Goal: Information Seeking & Learning: Learn about a topic

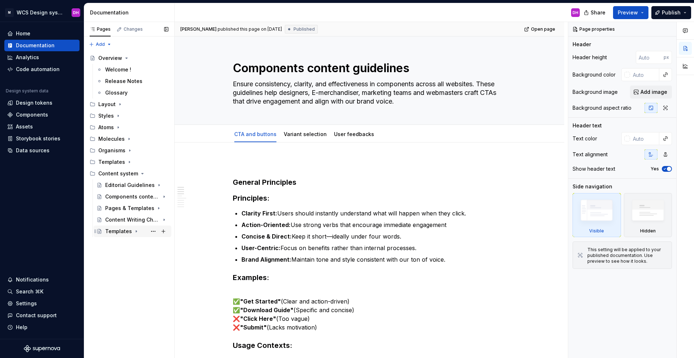
click at [112, 234] on div "Templates" at bounding box center [118, 231] width 27 height 7
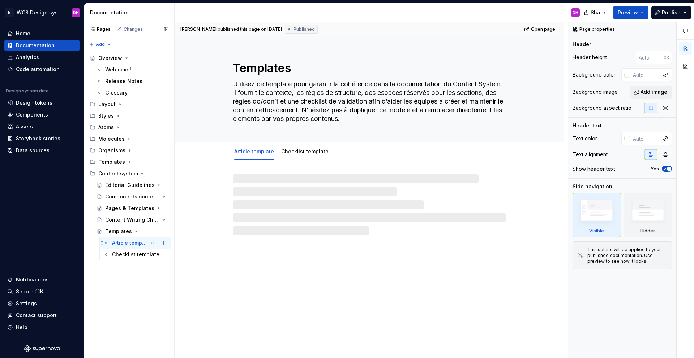
click at [130, 239] on div "Article template DH" at bounding box center [140, 243] width 56 height 10
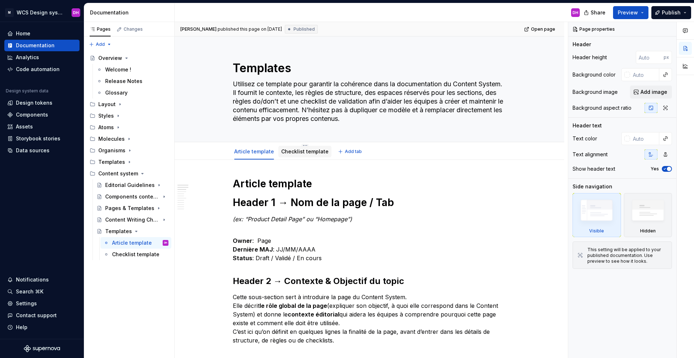
click at [310, 156] on div "Checklist template" at bounding box center [304, 152] width 53 height 12
click at [305, 156] on div "Checklist template" at bounding box center [304, 151] width 47 height 9
click at [295, 151] on link "Checklist template" at bounding box center [304, 151] width 47 height 6
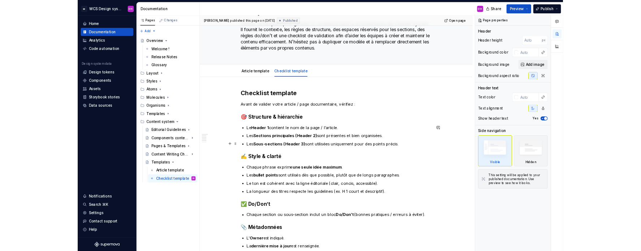
scroll to position [38, 0]
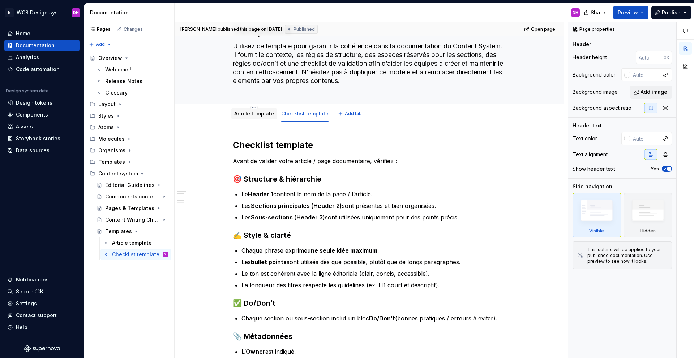
click at [256, 113] on link "Article template" at bounding box center [254, 114] width 40 height 6
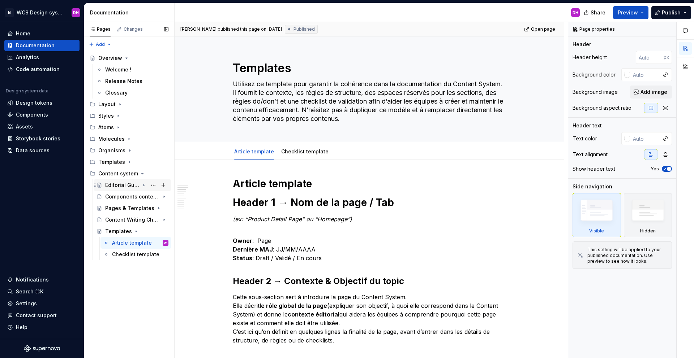
click at [142, 184] on icon "Page tree" at bounding box center [144, 185] width 6 height 6
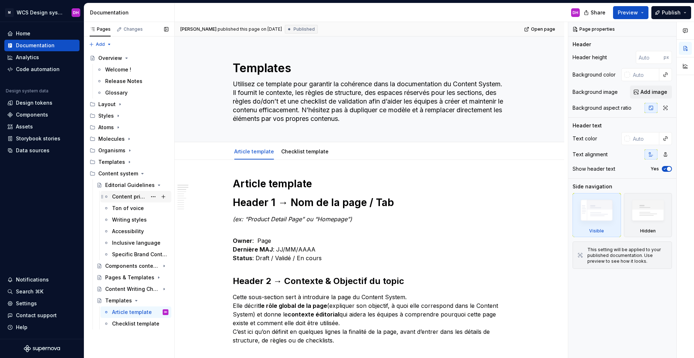
click at [133, 196] on div "Content principles" at bounding box center [129, 196] width 35 height 7
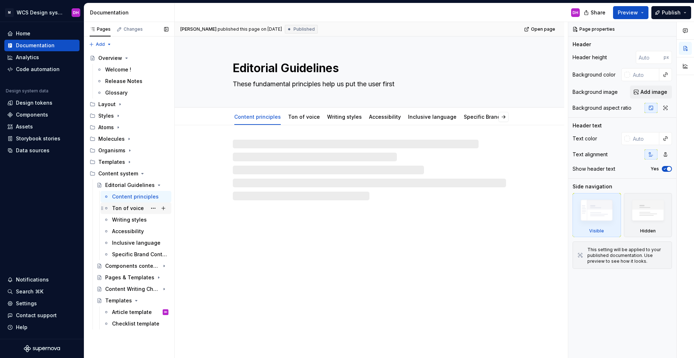
click at [130, 209] on div "Ton of voice" at bounding box center [128, 208] width 32 height 7
click at [130, 218] on div "Writing styles" at bounding box center [129, 219] width 35 height 7
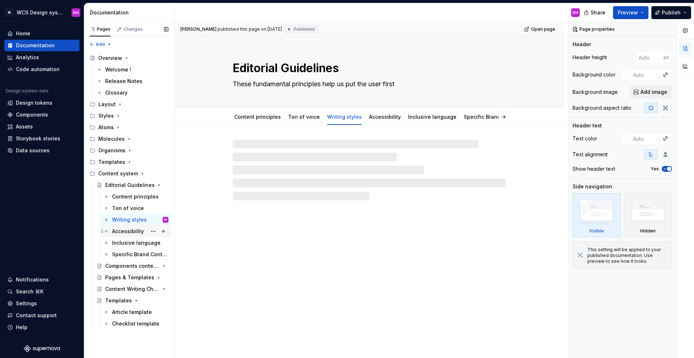
click at [129, 229] on div "Accessibility" at bounding box center [128, 231] width 32 height 7
click at [129, 250] on div "Specific Brand Content" at bounding box center [140, 255] width 56 height 10
click at [139, 174] on icon "Page tree" at bounding box center [142, 174] width 6 height 6
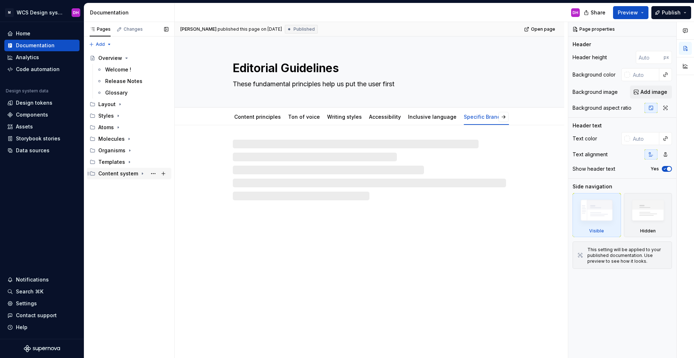
click at [139, 174] on icon "Page tree" at bounding box center [142, 174] width 6 height 6
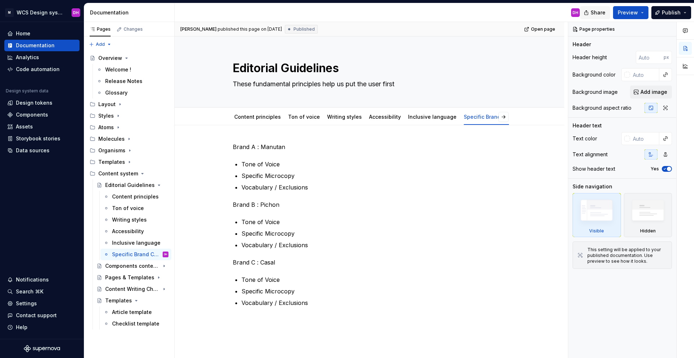
click at [595, 12] on span "Share" at bounding box center [597, 12] width 15 height 7
click at [510, 163] on button "button" at bounding box center [515, 164] width 10 height 10
click at [194, 174] on div "Brand A : Manutan Tone of Voice Specific Microcopy Vocabulary / Exclusions Bran…" at bounding box center [368, 283] width 389 height 316
click at [143, 185] on icon "Page tree" at bounding box center [144, 185] width 2 height 1
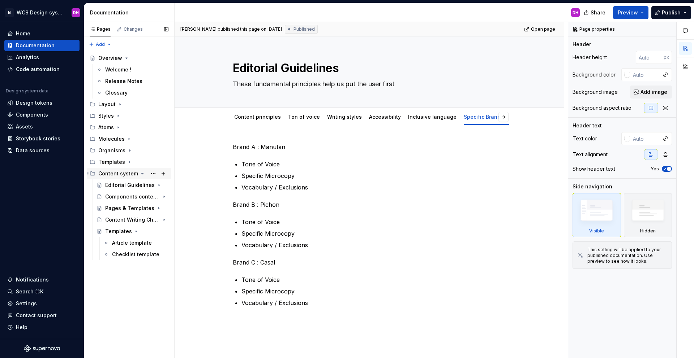
click at [142, 174] on icon "Page tree" at bounding box center [143, 173] width 2 height 1
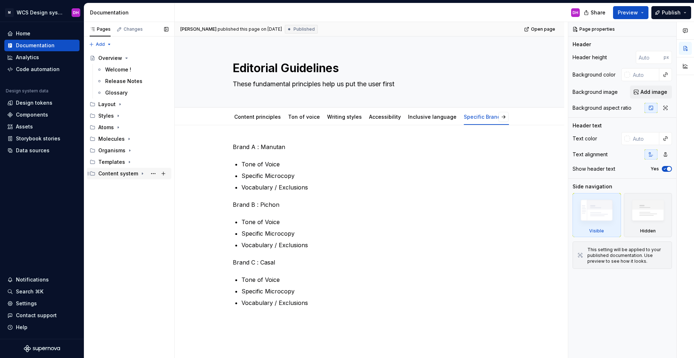
click at [142, 174] on icon "Page tree" at bounding box center [142, 174] width 1 height 2
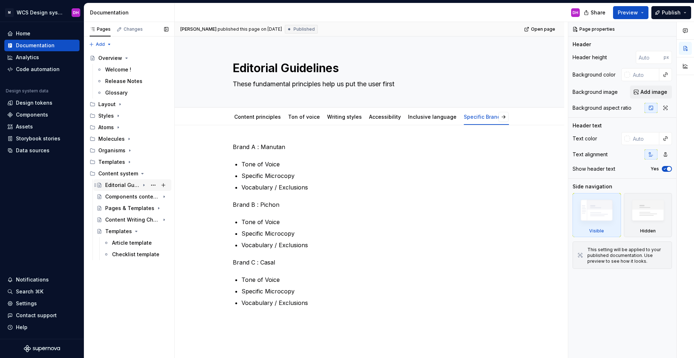
click at [144, 186] on icon "Page tree" at bounding box center [143, 186] width 1 height 2
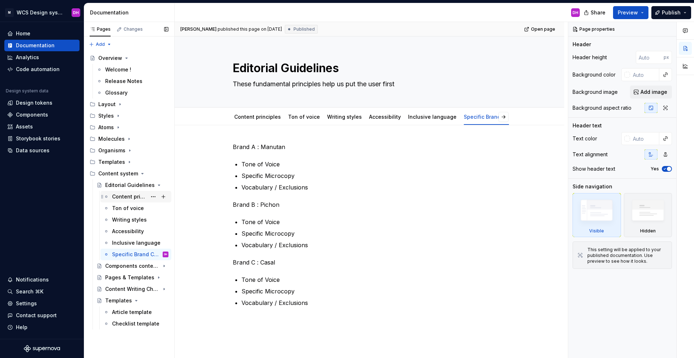
click at [142, 195] on div "Content principles" at bounding box center [129, 196] width 35 height 7
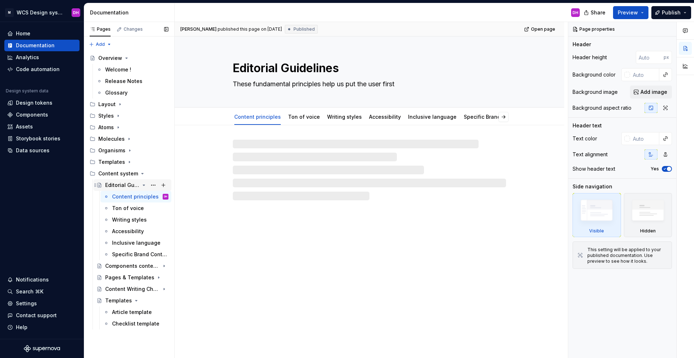
click at [141, 184] on icon "Page tree" at bounding box center [144, 185] width 6 height 6
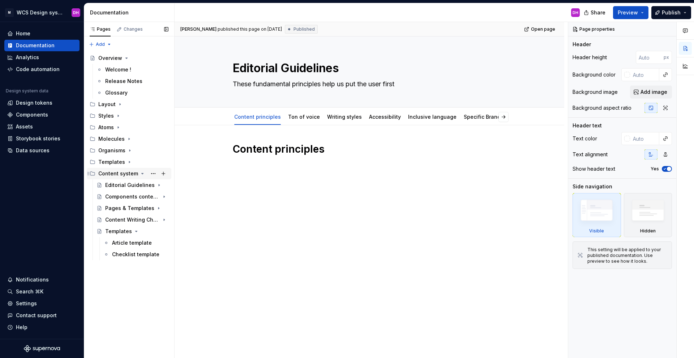
click at [143, 173] on icon "Page tree" at bounding box center [142, 174] width 6 height 6
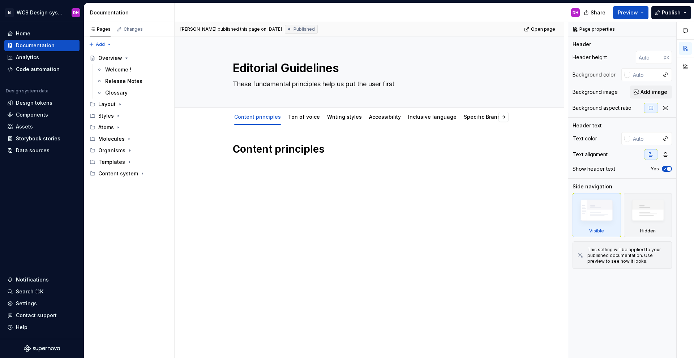
click at [419, 224] on div "Content principles" at bounding box center [368, 212] width 389 height 174
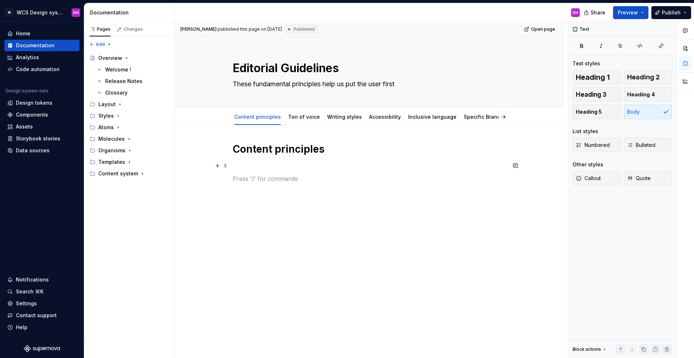
click at [252, 165] on p at bounding box center [369, 165] width 273 height 9
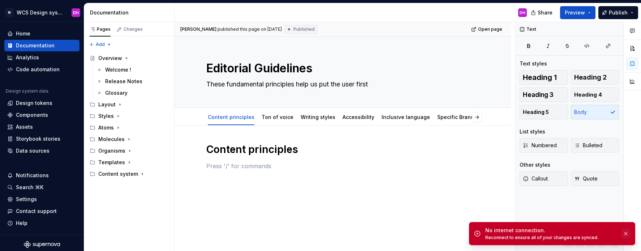
click at [626, 236] on button "button" at bounding box center [625, 233] width 9 height 10
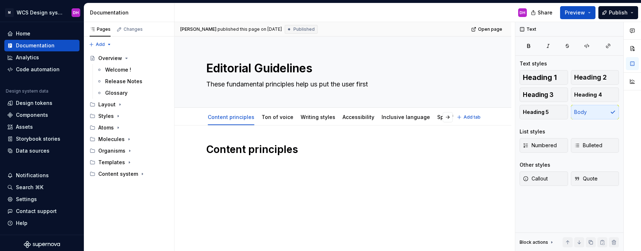
type textarea "*"
